Goal: Find specific page/section: Find specific page/section

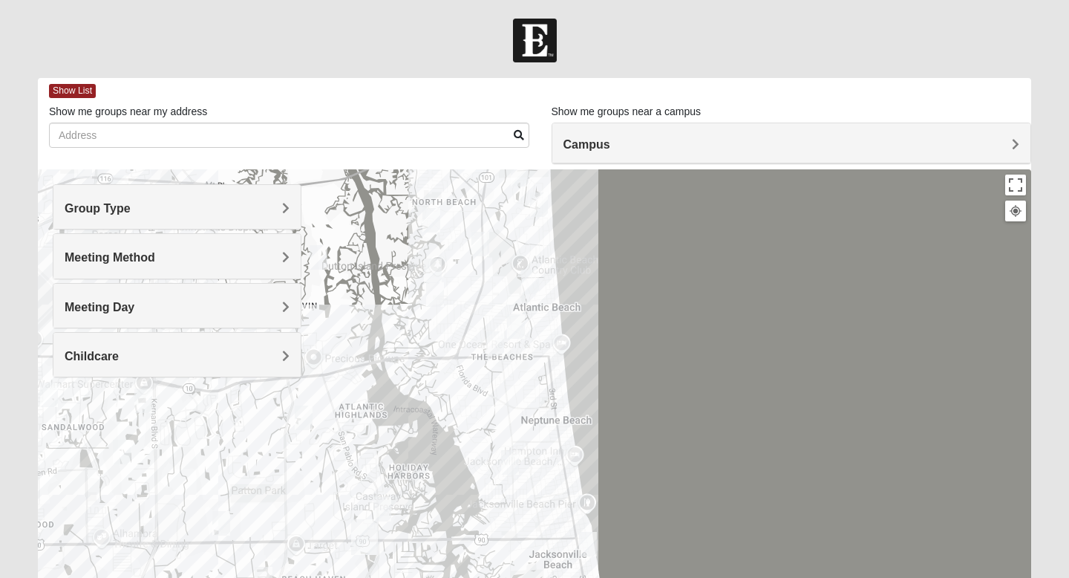
click at [220, 215] on h4 "Group Type" at bounding box center [177, 208] width 225 height 14
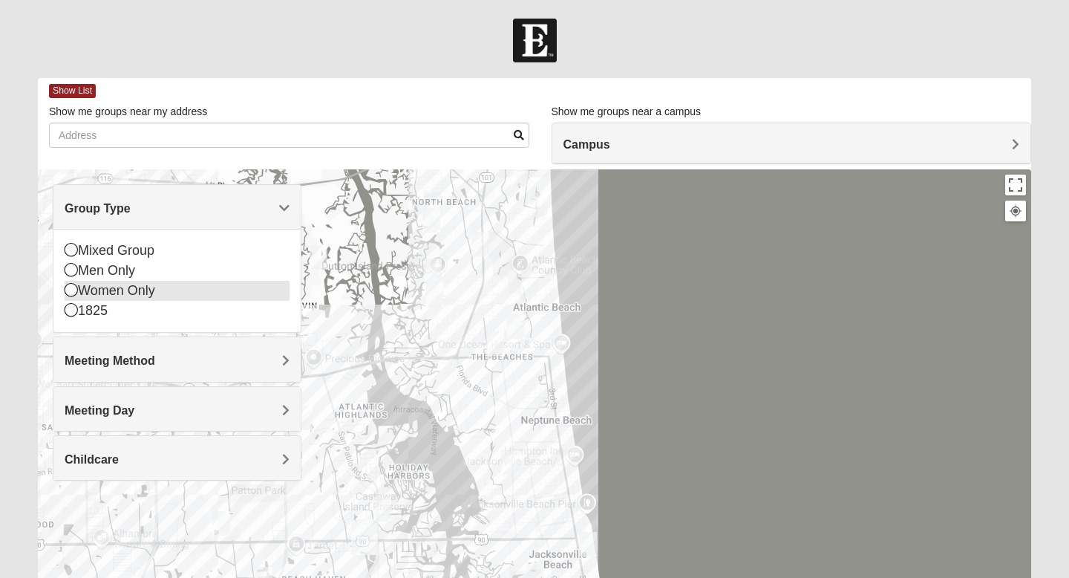
click at [118, 289] on div "Women Only" at bounding box center [177, 291] width 225 height 20
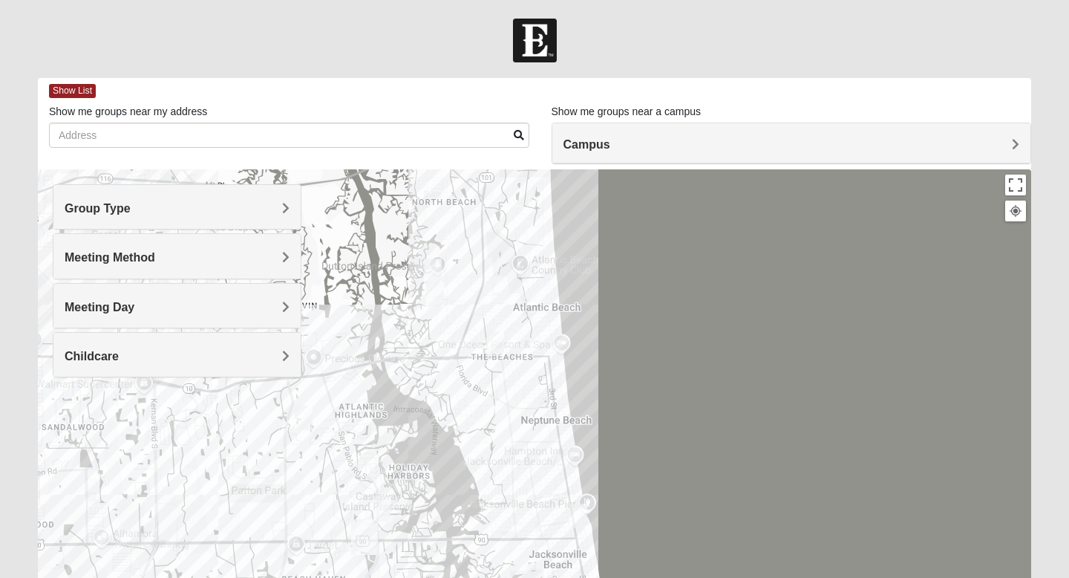
click at [157, 222] on div "Group Type" at bounding box center [176, 207] width 247 height 44
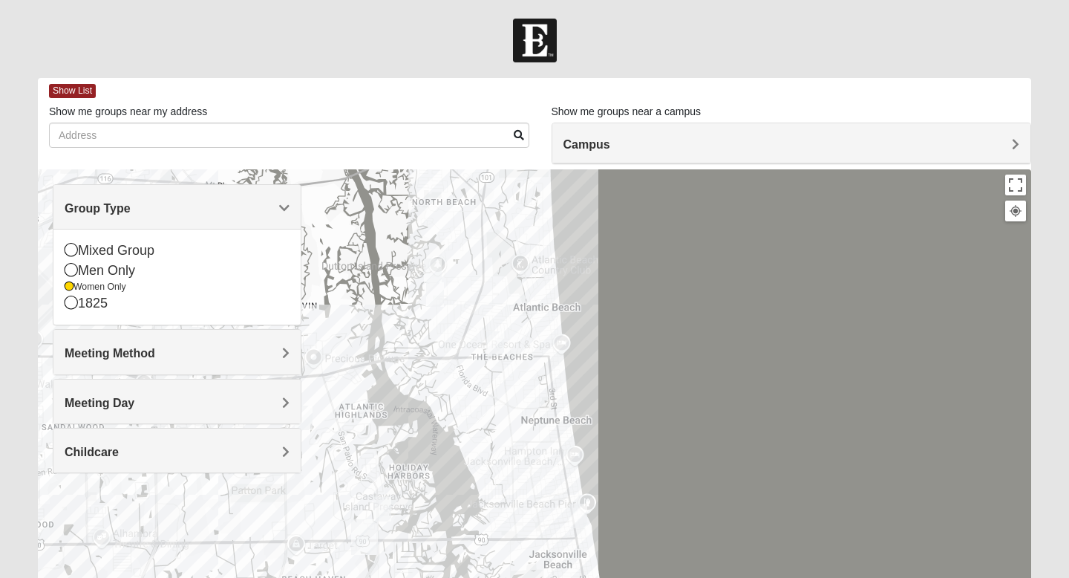
click at [162, 209] on h4 "Group Type" at bounding box center [177, 208] width 225 height 14
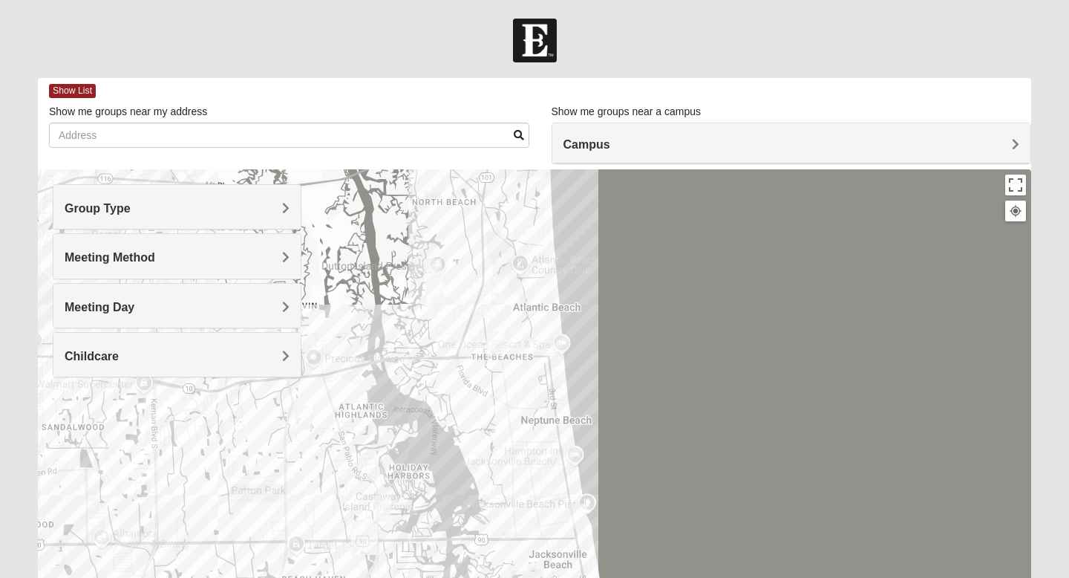
click at [140, 223] on div "Group Type" at bounding box center [176, 207] width 247 height 44
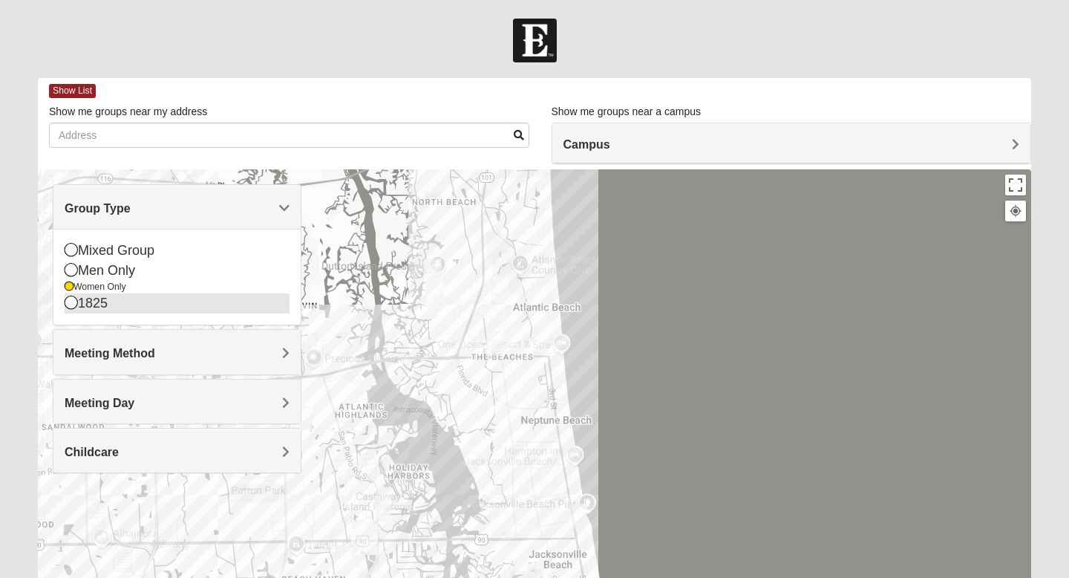
click at [111, 305] on div "1825" at bounding box center [177, 303] width 225 height 20
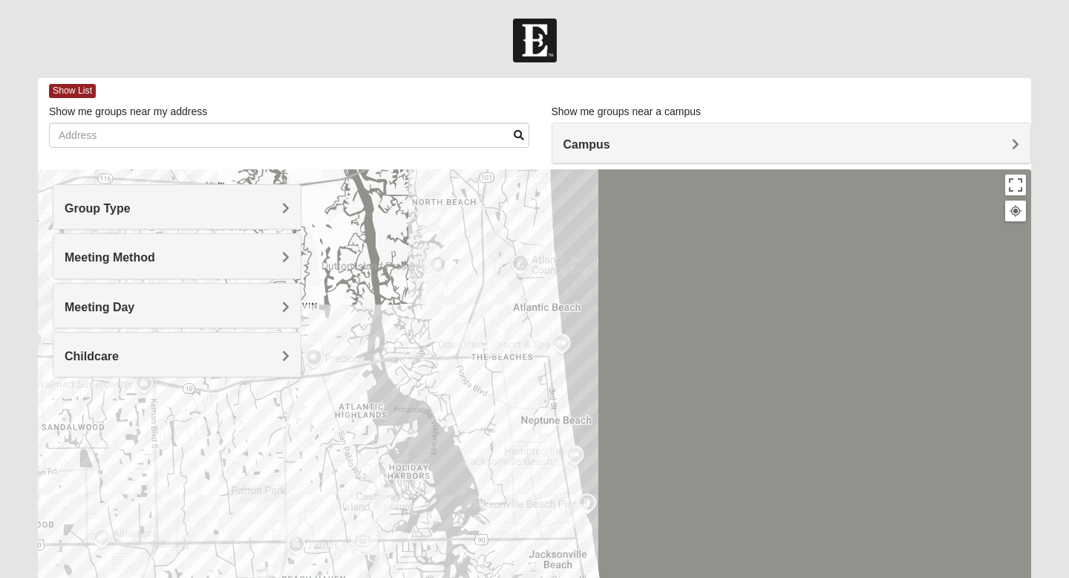
click at [259, 263] on h4 "Meeting Method" at bounding box center [177, 257] width 225 height 14
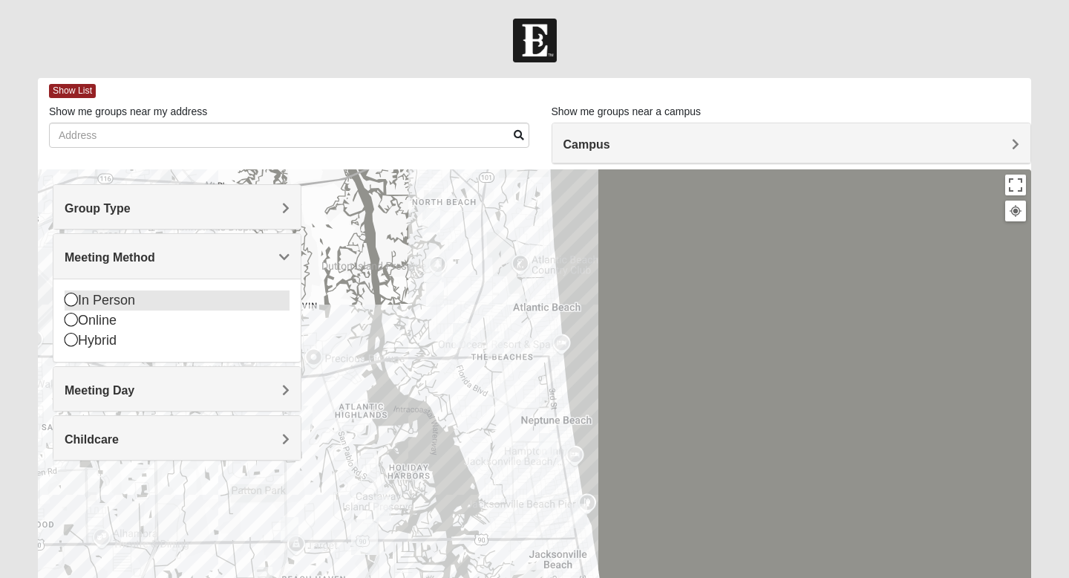
click at [141, 307] on div "In Person" at bounding box center [177, 300] width 225 height 20
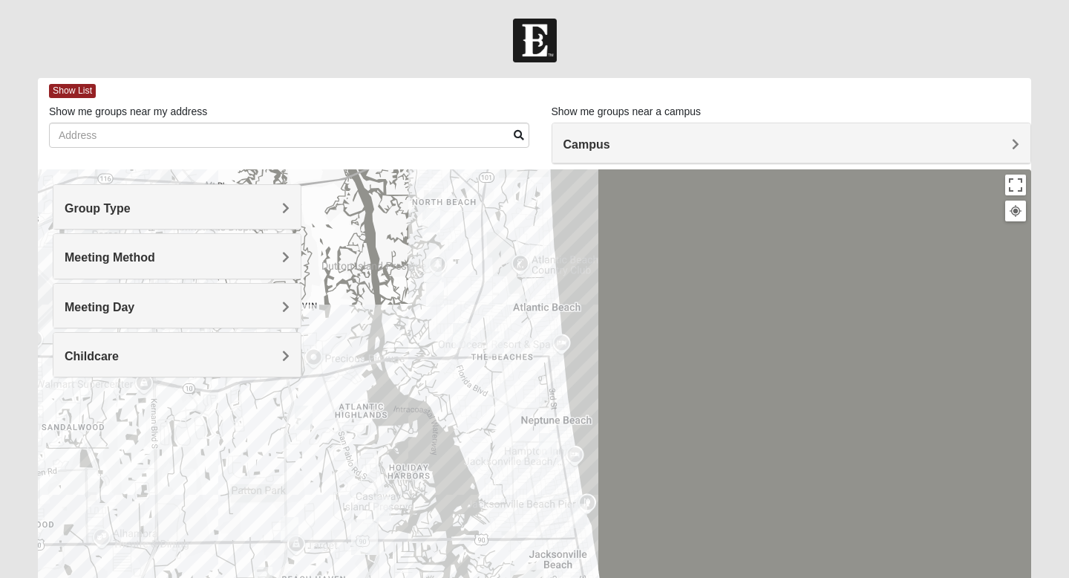
click at [140, 310] on h4 "Meeting Day" at bounding box center [177, 307] width 225 height 14
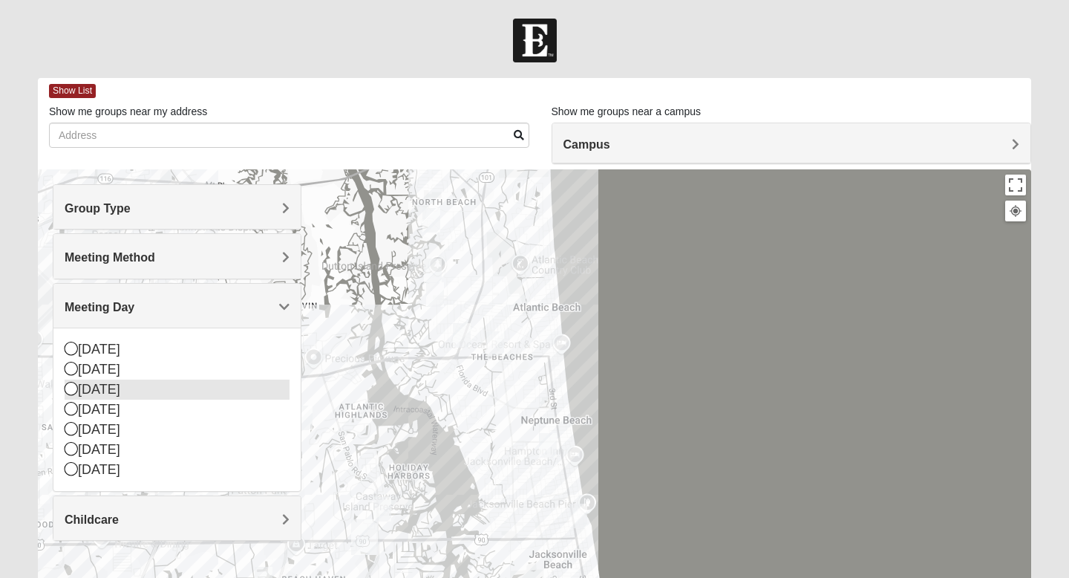
click at [136, 393] on div "[DATE]" at bounding box center [177, 389] width 225 height 20
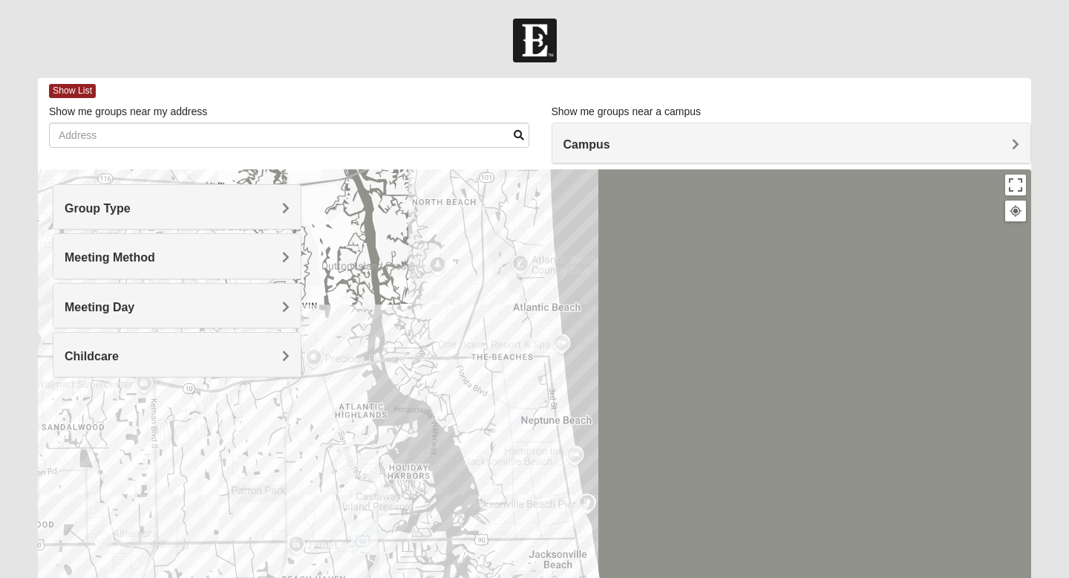
click at [139, 311] on h4 "Meeting Day" at bounding box center [177, 307] width 225 height 14
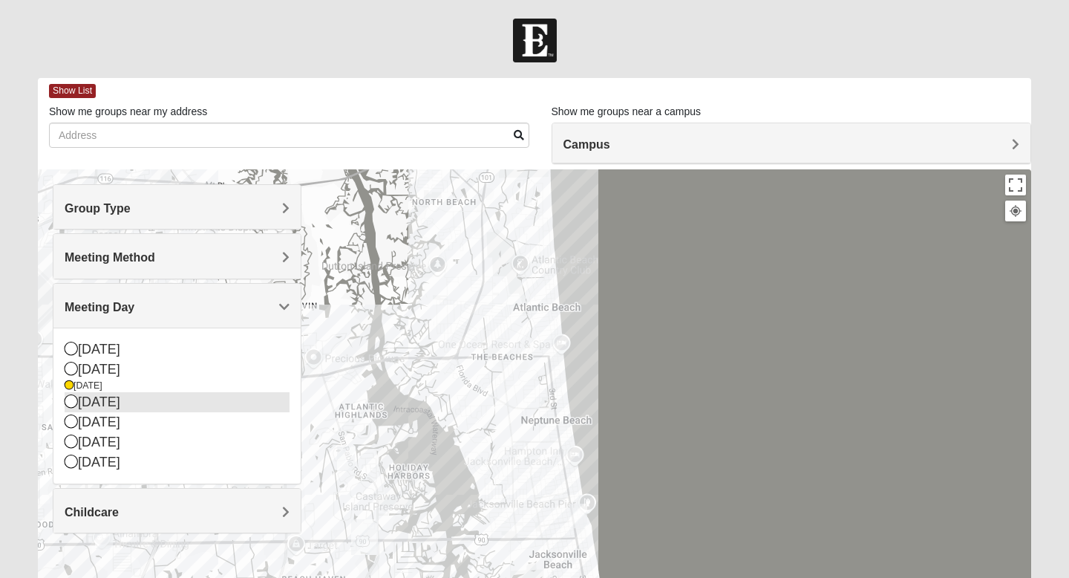
click at [118, 405] on div "[DATE]" at bounding box center [177, 402] width 225 height 20
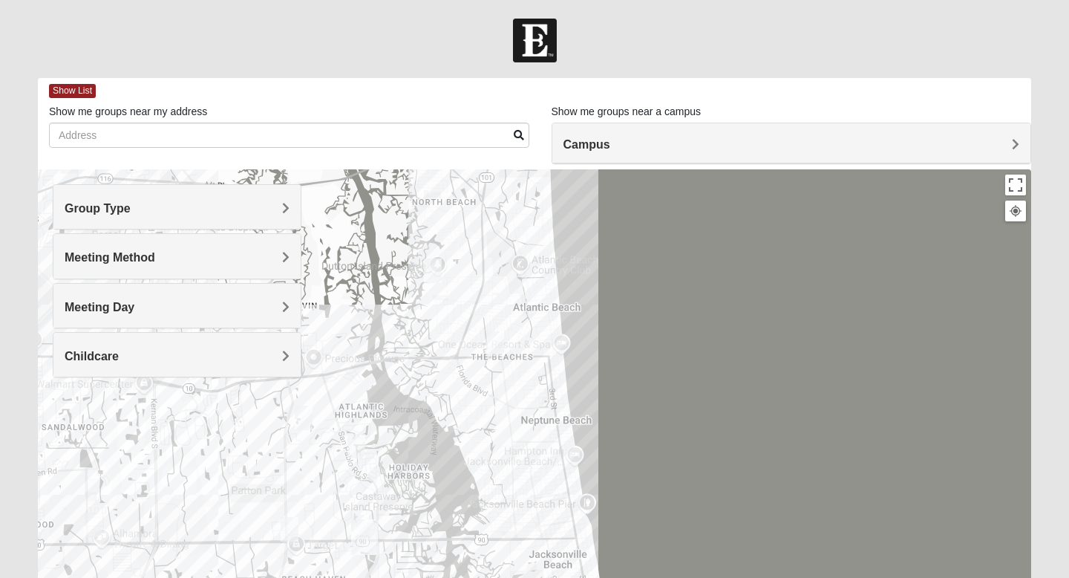
click at [121, 316] on div "Meeting Day" at bounding box center [176, 306] width 247 height 44
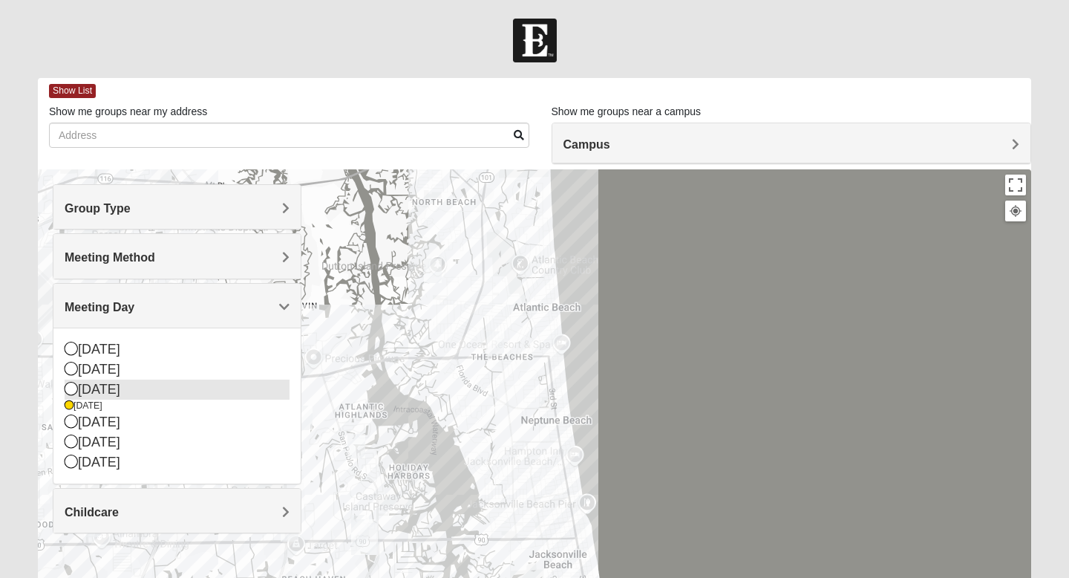
click at [119, 393] on div "[DATE]" at bounding box center [177, 389] width 225 height 20
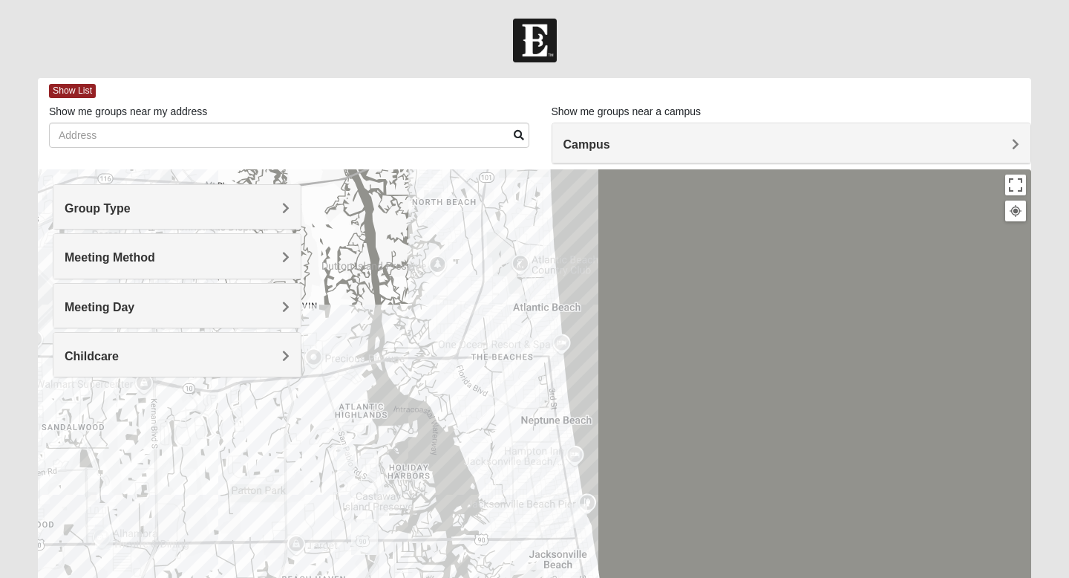
click at [144, 368] on div "Childcare" at bounding box center [176, 355] width 247 height 44
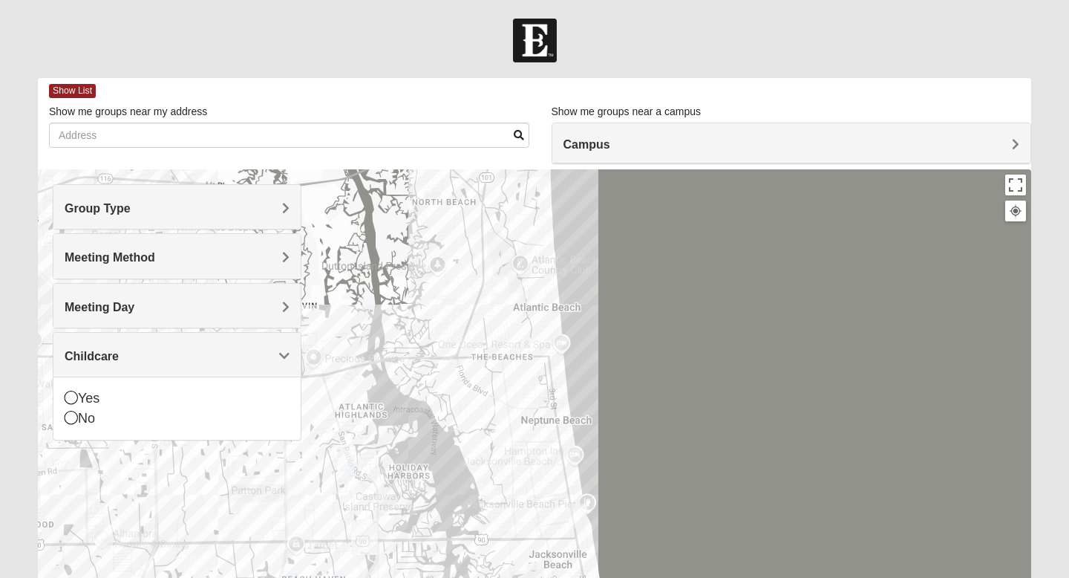
click at [145, 345] on div "Childcare" at bounding box center [176, 355] width 247 height 44
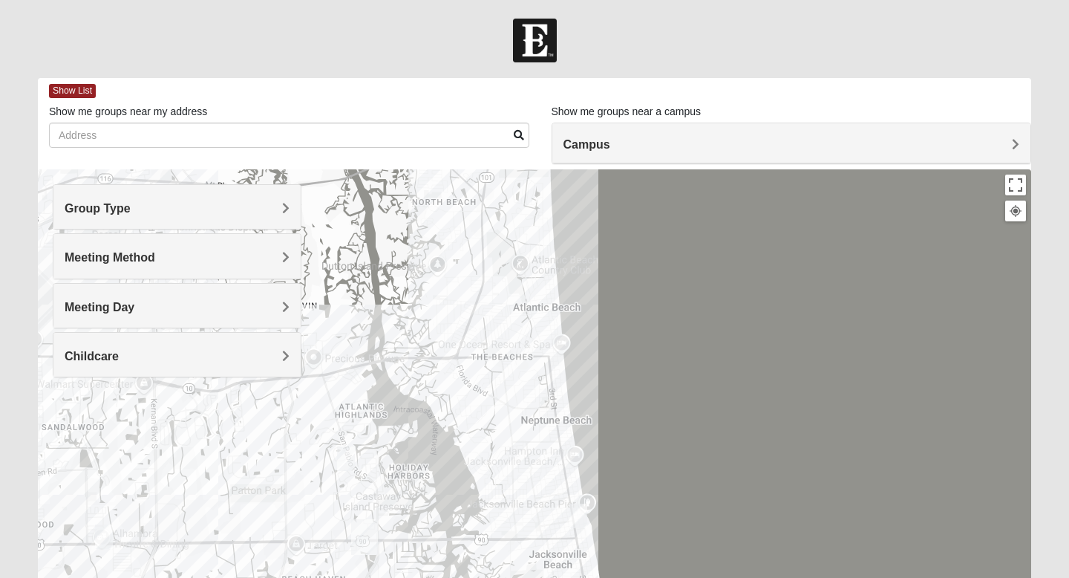
click at [146, 318] on div "Meeting Day" at bounding box center [176, 306] width 247 height 44
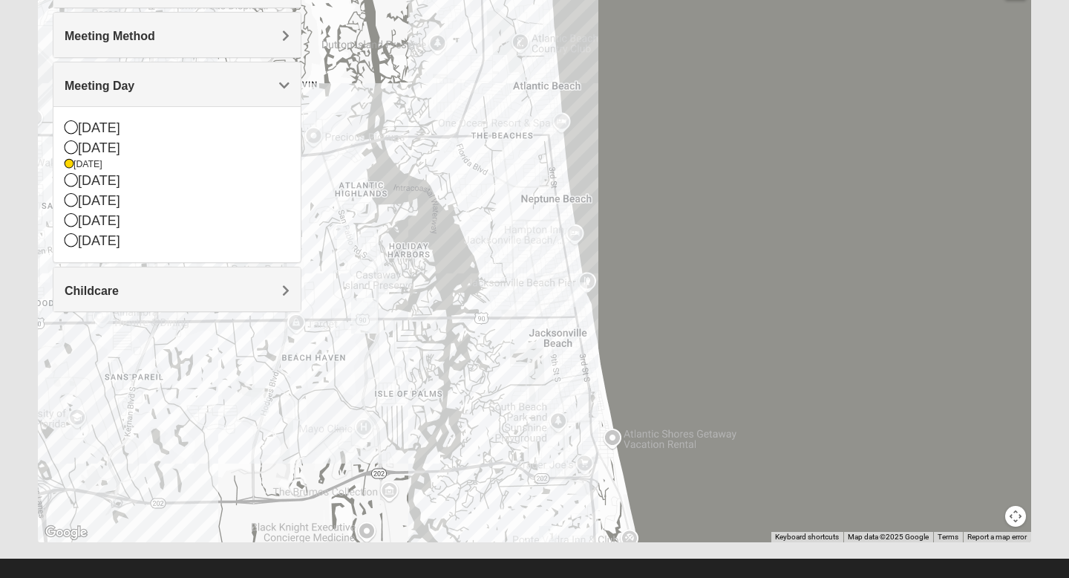
scroll to position [240, 0]
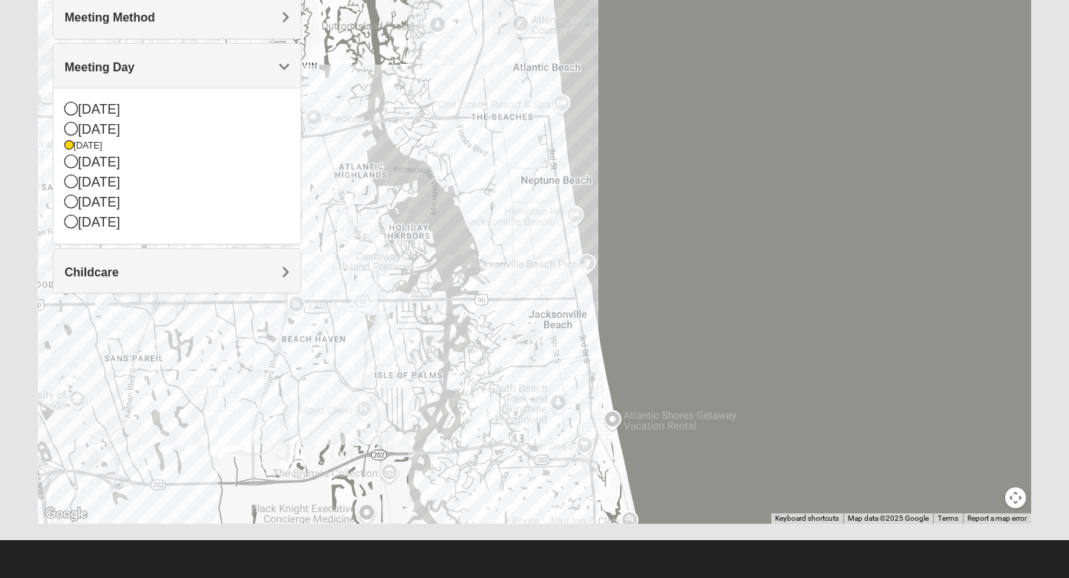
click at [578, 279] on img "Womens Sparkman/Flautt 32250" at bounding box center [578, 276] width 18 height 25
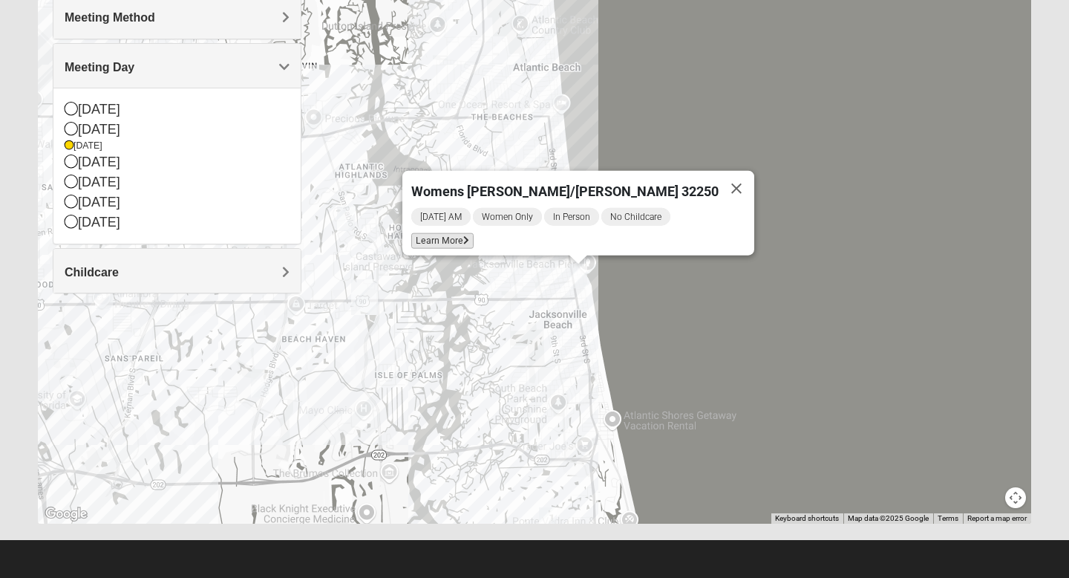
click at [474, 236] on span "Learn More" at bounding box center [442, 241] width 62 height 16
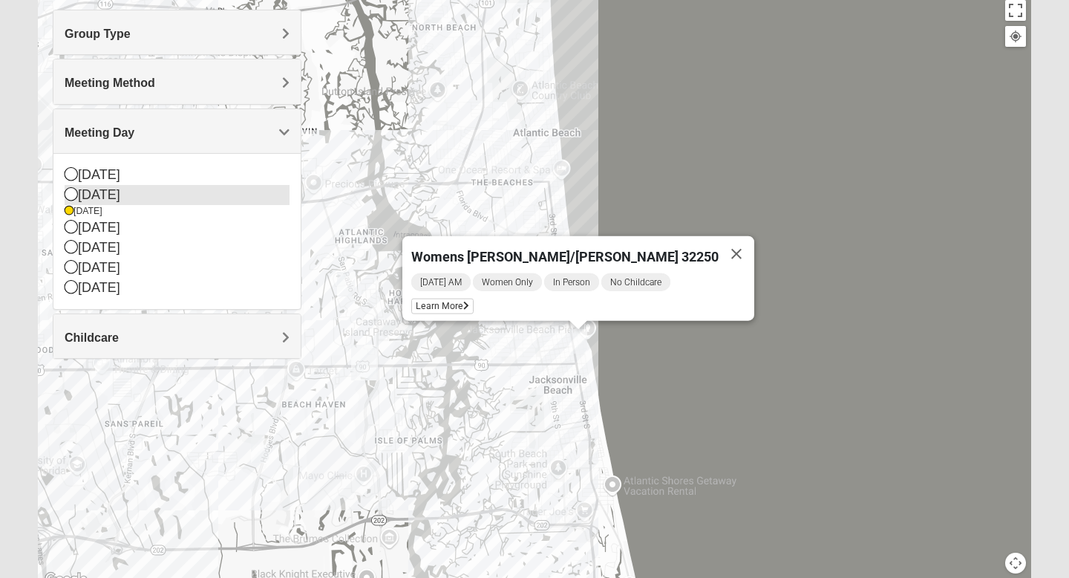
click at [119, 201] on div "[DATE]" at bounding box center [177, 195] width 225 height 20
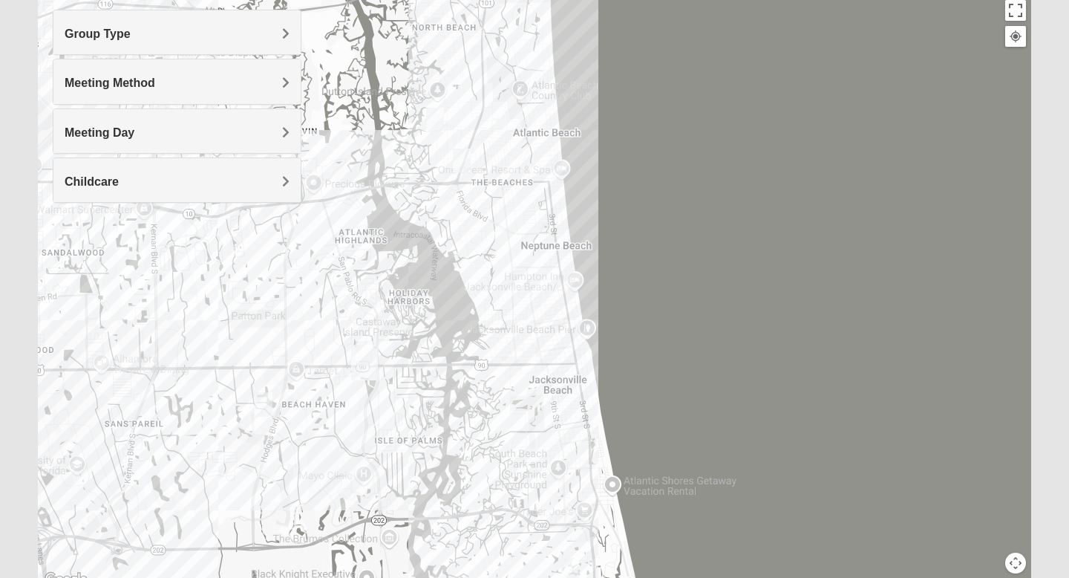
click at [143, 130] on h4 "Meeting Day" at bounding box center [177, 132] width 225 height 14
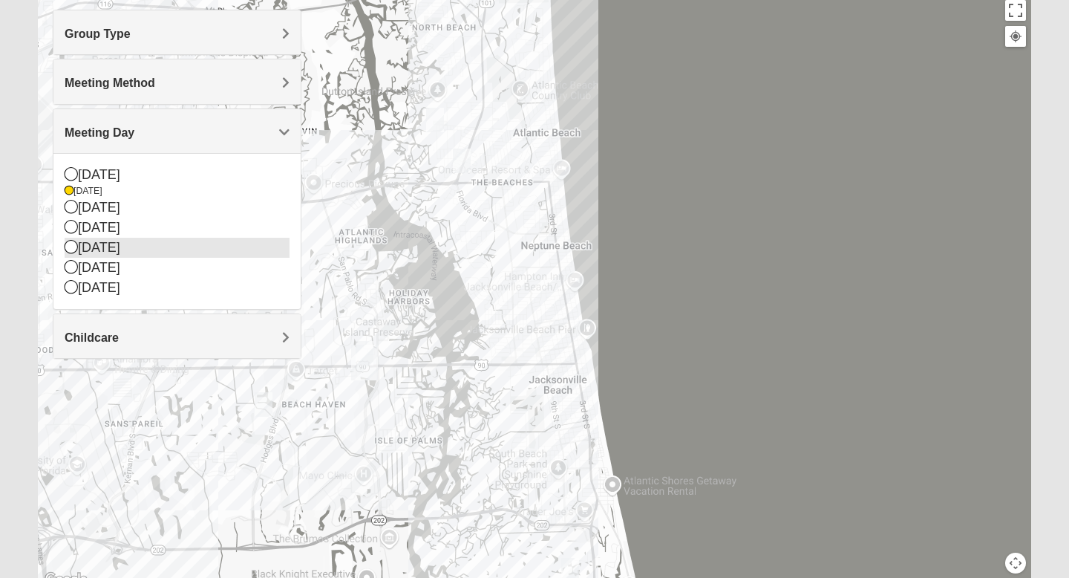
click at [117, 248] on div "[DATE]" at bounding box center [177, 248] width 225 height 20
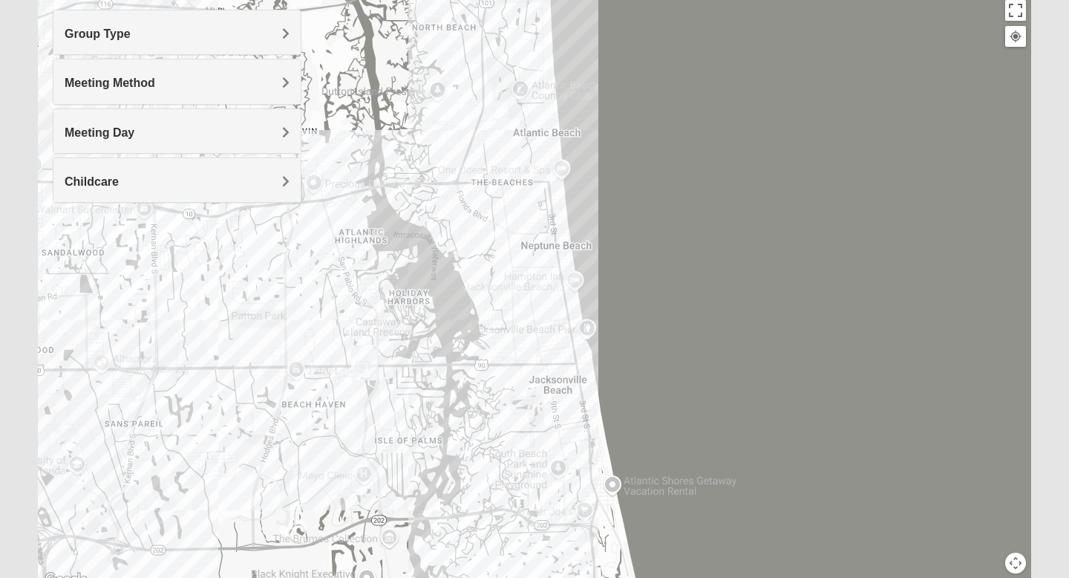
click at [232, 134] on h4 "Meeting Day" at bounding box center [177, 132] width 225 height 14
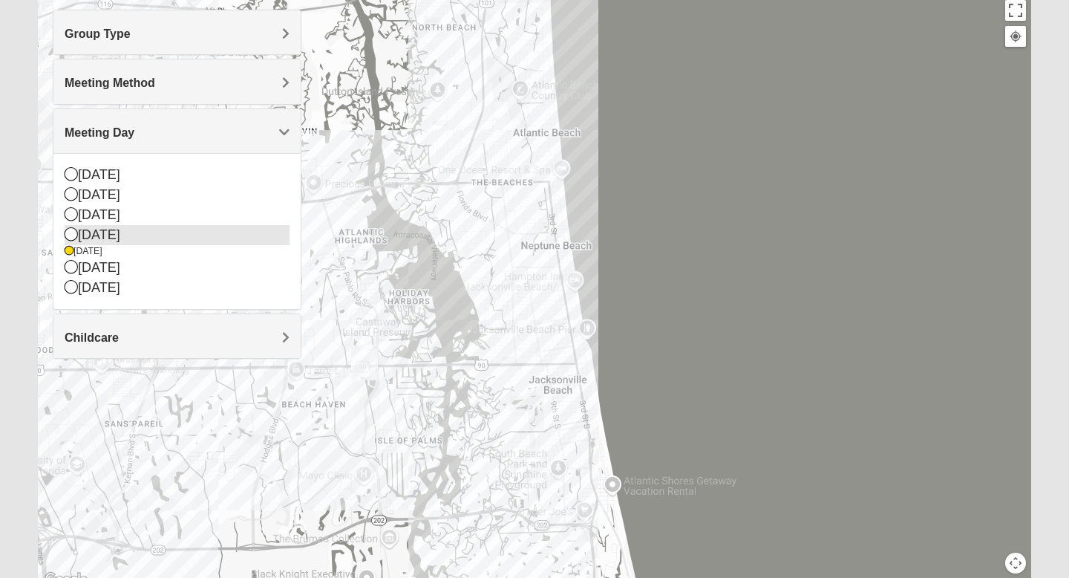
click at [169, 231] on div "[DATE]" at bounding box center [177, 235] width 225 height 20
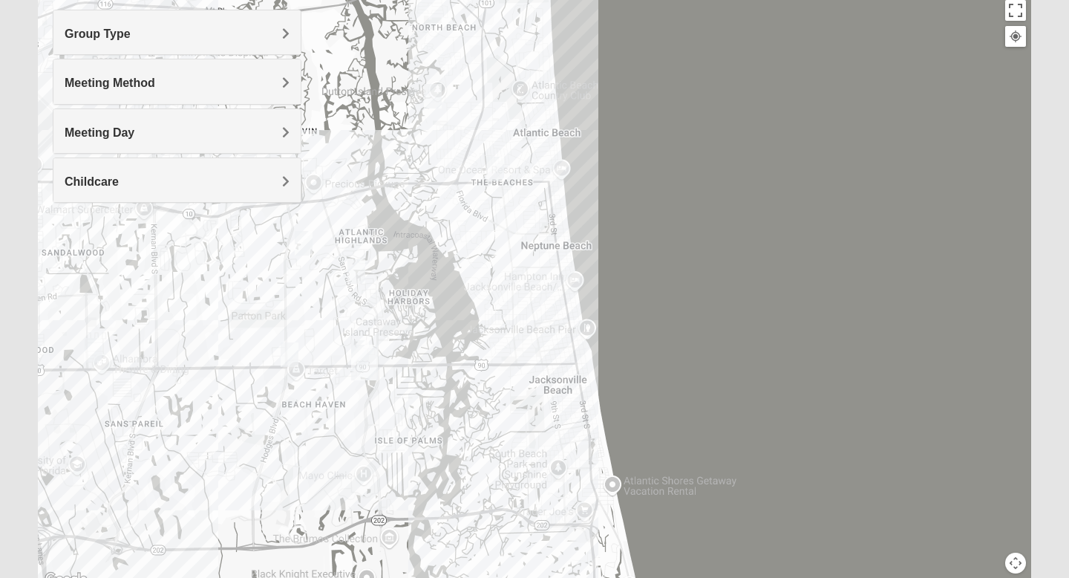
click at [497, 172] on img "Womens Foran 32233" at bounding box center [495, 169] width 18 height 25
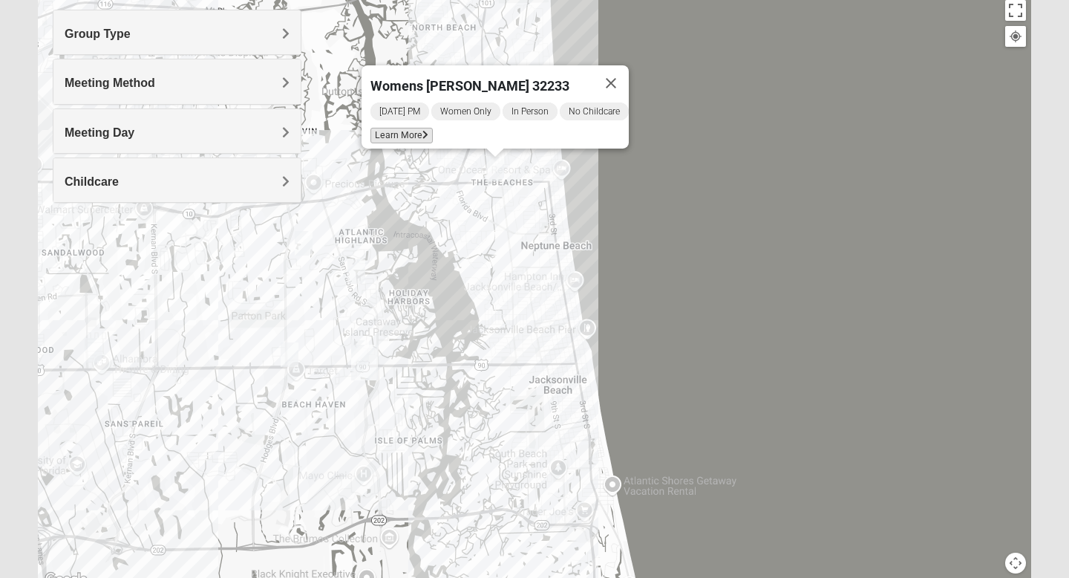
click at [385, 131] on span "Learn More" at bounding box center [401, 136] width 62 height 16
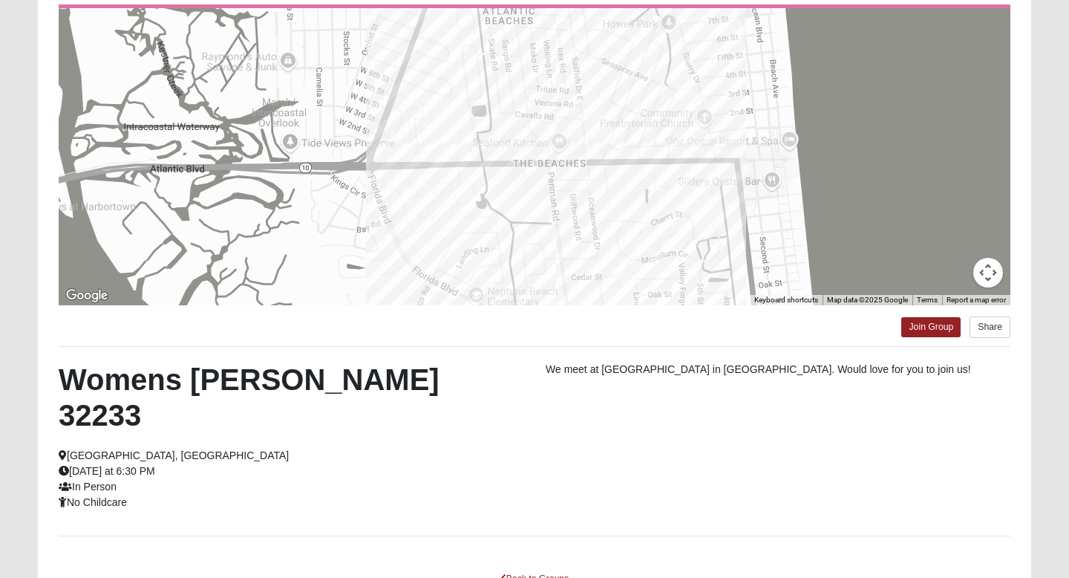
scroll to position [155, 0]
